Goal: Information Seeking & Learning: Learn about a topic

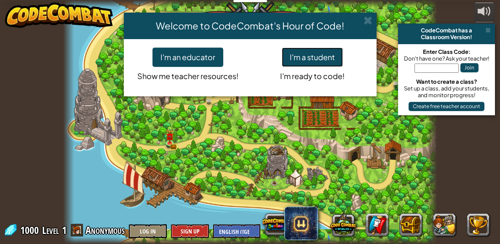
click at [290, 56] on button "I'm a student" at bounding box center [312, 57] width 61 height 19
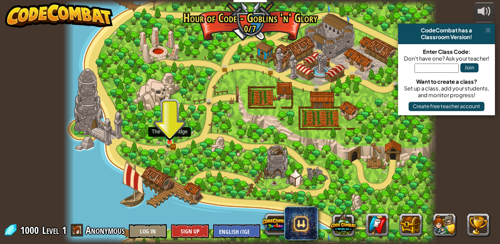
click at [168, 136] on img at bounding box center [169, 133] width 5 height 5
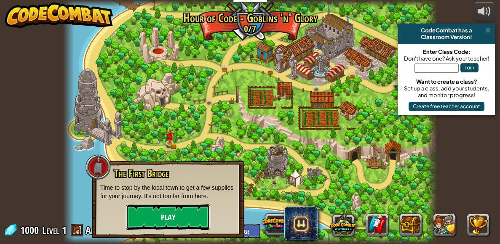
click at [184, 209] on button "Play" at bounding box center [168, 217] width 84 height 25
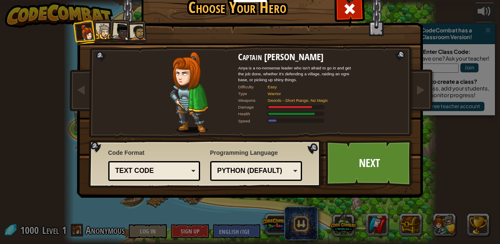
click at [283, 174] on div "Python (Default)" at bounding box center [253, 171] width 73 height 10
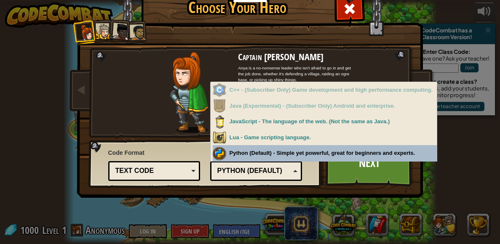
click at [313, 156] on div "Code Format Text code Blocks and code Blocks Blocks (Icons) Text code Blocks - …" at bounding box center [205, 163] width 228 height 43
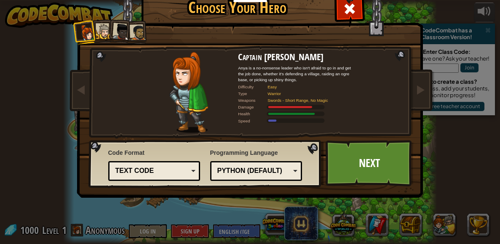
click at [357, 101] on div "Captain [PERSON_NAME] Anya is a no-nonsense leader who isn't afraid to go in an…" at bounding box center [249, 92] width 221 height 81
click at [424, 92] on span at bounding box center [420, 90] width 10 height 10
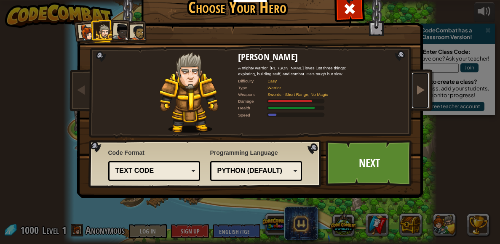
click at [424, 92] on span at bounding box center [420, 90] width 10 height 10
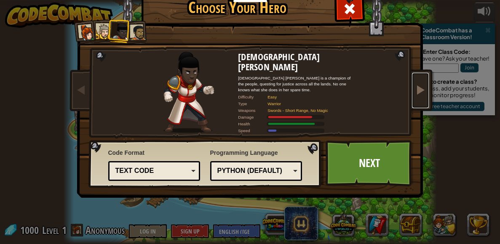
click at [424, 92] on span at bounding box center [420, 90] width 10 height 10
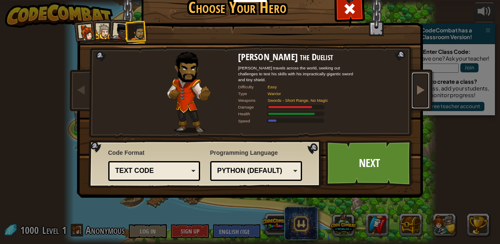
click at [424, 92] on span at bounding box center [420, 90] width 10 height 10
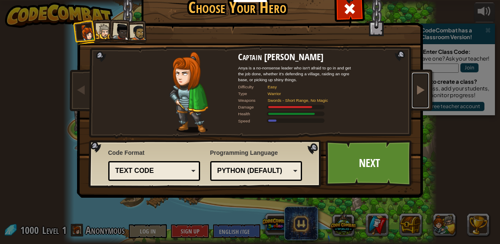
click at [419, 94] on span at bounding box center [420, 90] width 10 height 10
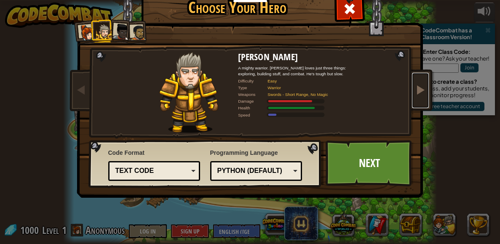
click at [415, 99] on link at bounding box center [420, 90] width 17 height 35
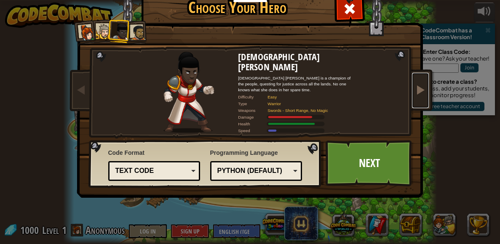
click at [415, 99] on link at bounding box center [420, 90] width 17 height 35
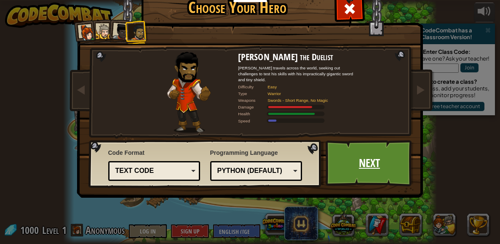
click at [382, 164] on link "Next" at bounding box center [369, 163] width 88 height 46
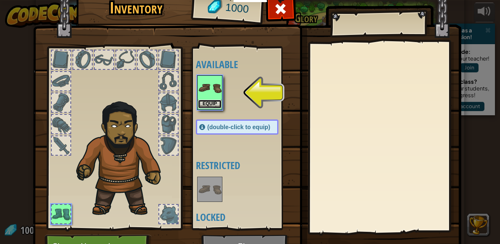
click at [205, 100] on button "Equip" at bounding box center [210, 104] width 24 height 9
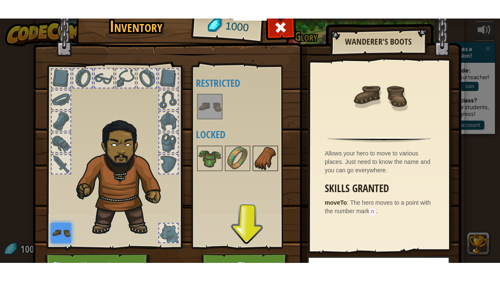
scroll to position [46, 0]
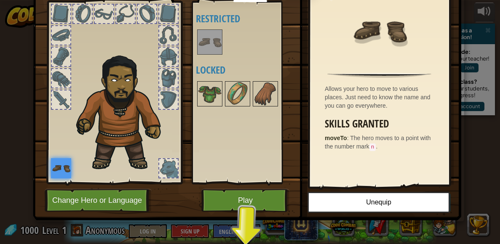
click at [256, 239] on div "Inventory 1000 Available Equip (double-click to equip) Restricted Locked Wander…" at bounding box center [250, 106] width 428 height 278
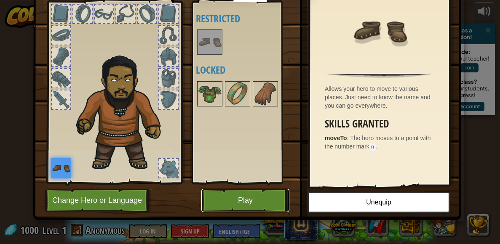
click at [264, 197] on button "Play" at bounding box center [245, 200] width 88 height 23
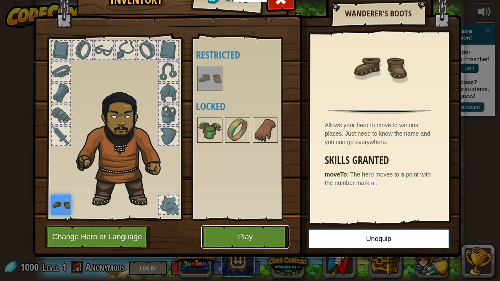
scroll to position [9, 0]
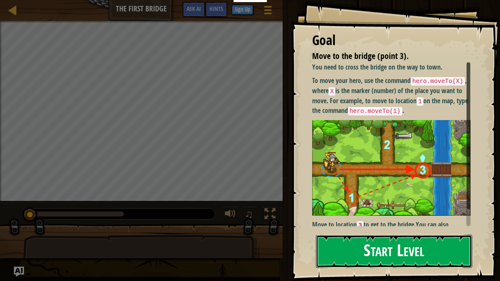
click at [373, 244] on button "Start Level" at bounding box center [394, 251] width 156 height 33
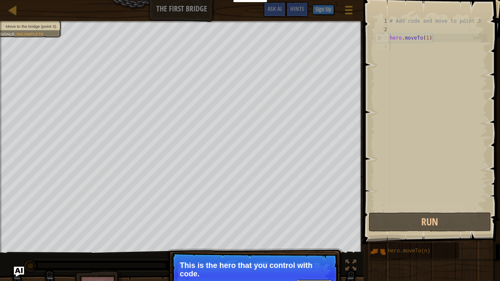
click at [307, 244] on button "Continue" at bounding box center [313, 285] width 35 height 11
click at [317, 244] on button "Continue" at bounding box center [313, 285] width 35 height 11
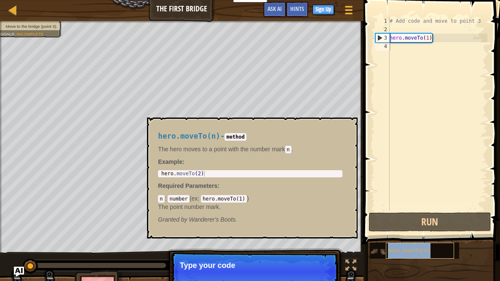
click at [416, 244] on span "hero.moveTo(n)" at bounding box center [409, 251] width 43 height 6
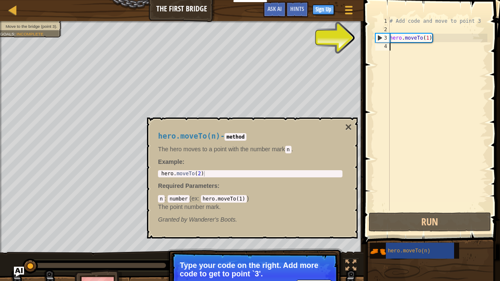
click at [394, 38] on div "# Add code and move to point 3 hero . moveTo ( 1 )" at bounding box center [437, 122] width 99 height 211
click at [384, 35] on div "3" at bounding box center [383, 38] width 14 height 8
type textarea "hero.moveTo(1)"
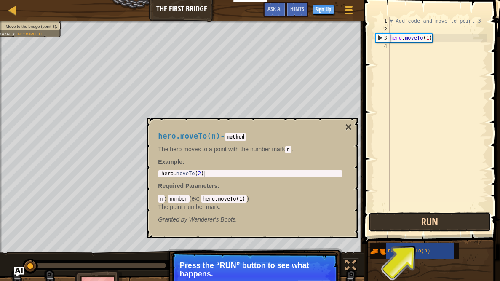
click at [450, 216] on button "Run" at bounding box center [429, 221] width 123 height 19
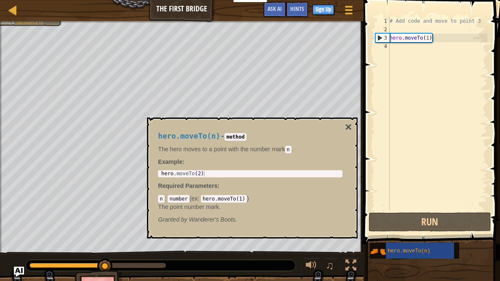
click at [352, 125] on div "hero.moveTo(n) - method The hero moves to a point with the number [PERSON_NAME]…" at bounding box center [252, 177] width 211 height 121
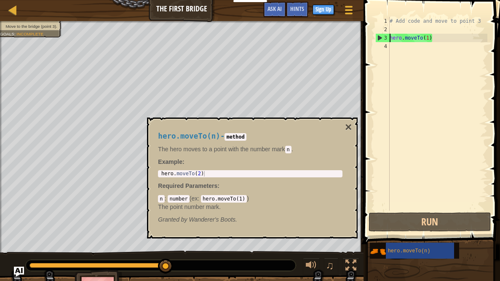
click at [387, 45] on div "4" at bounding box center [382, 46] width 14 height 8
click at [381, 44] on div "4" at bounding box center [382, 46] width 14 height 8
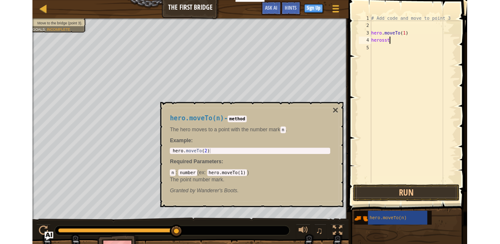
scroll to position [4, 1]
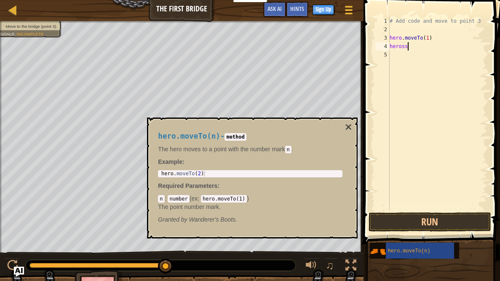
type textarea "heros"
